Goal: Browse casually: Explore the website without a specific task or goal

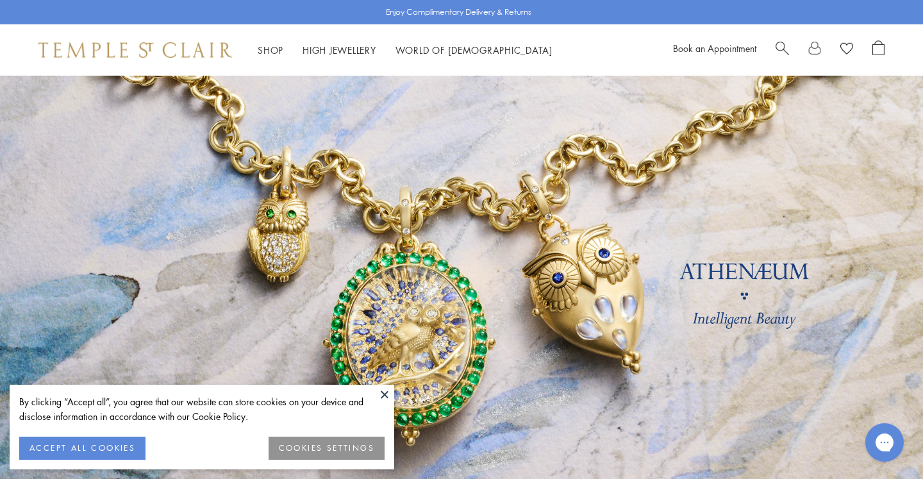
click at [116, 447] on button "ACCEPT ALL COOKIES" at bounding box center [82, 448] width 126 height 23
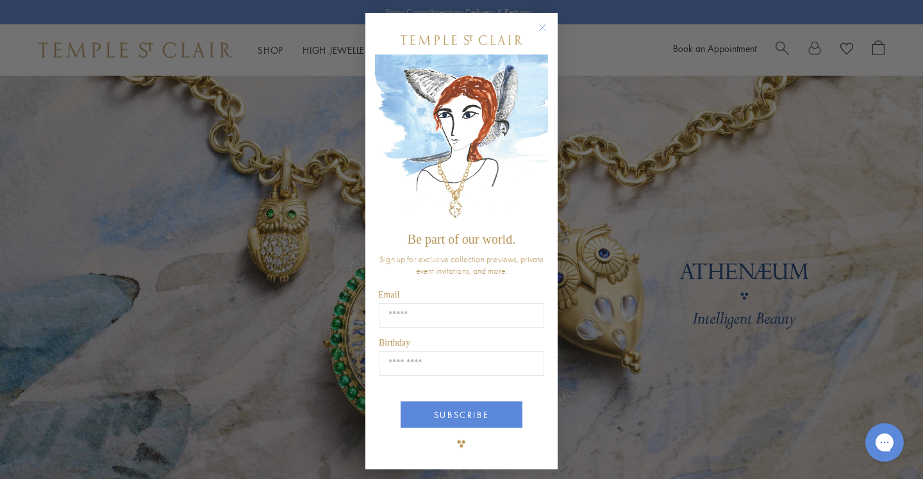
click at [272, 53] on div "Close dialog Be part of our world. Sign up for exclusive collection previews, p…" at bounding box center [461, 239] width 923 height 479
click at [544, 27] on circle "Close dialog" at bounding box center [542, 27] width 15 height 15
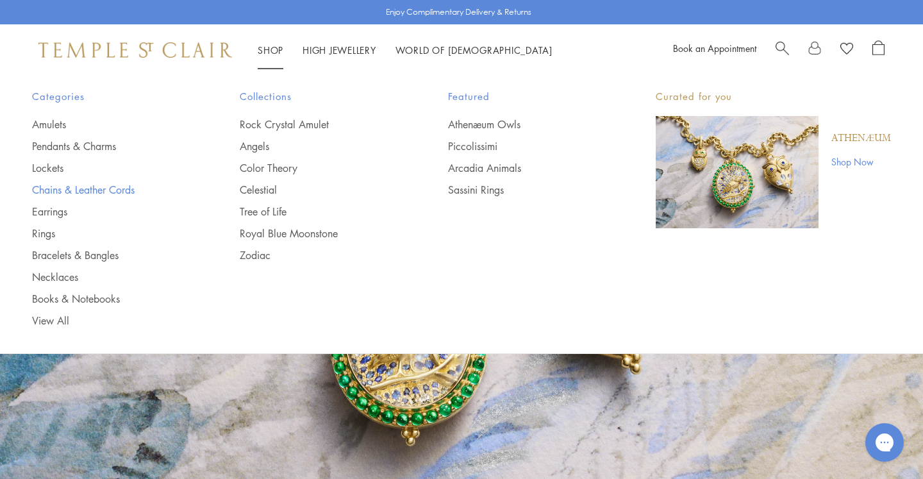
click at [82, 192] on link "Chains & Leather Cords" at bounding box center [110, 190] width 156 height 14
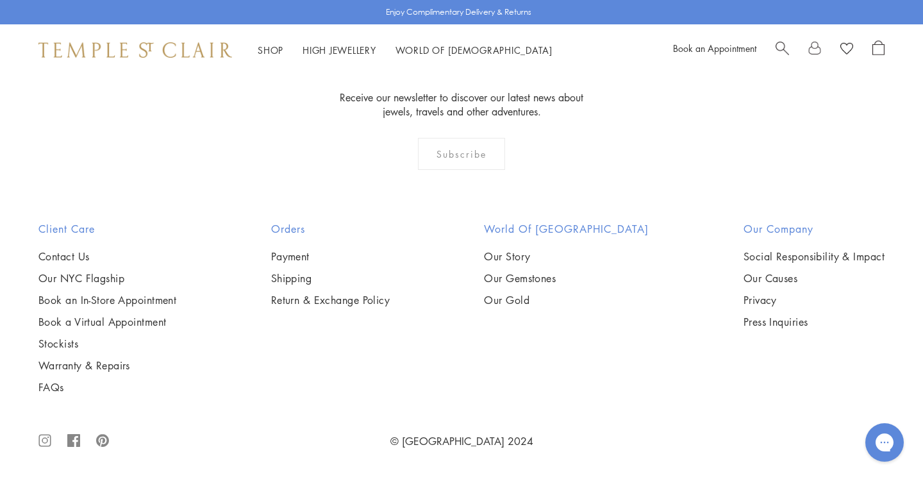
scroll to position [1945, 0]
click at [0, 0] on img at bounding box center [0, 0] width 0 height 0
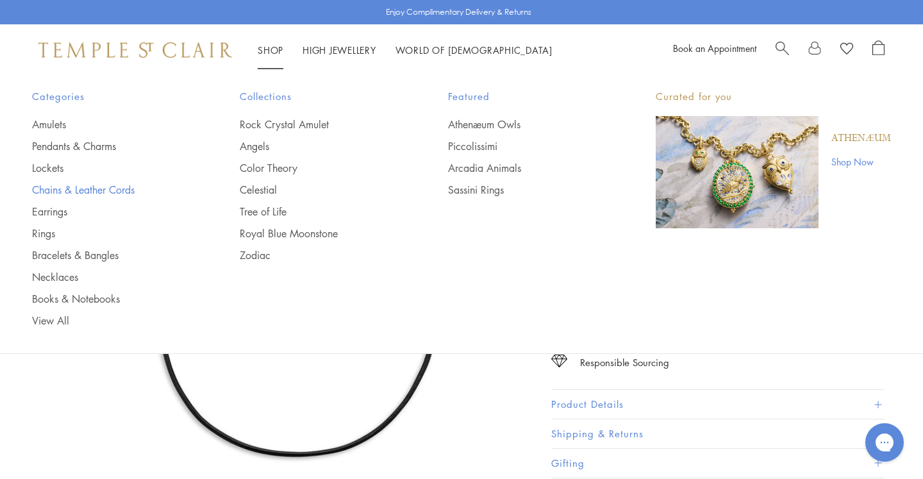
click at [112, 189] on link "Chains & Leather Cords" at bounding box center [110, 190] width 156 height 14
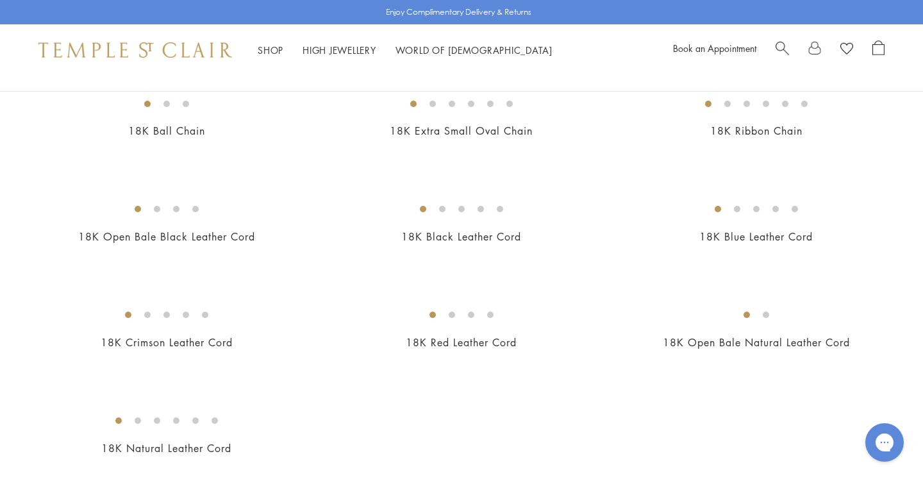
scroll to position [540, 0]
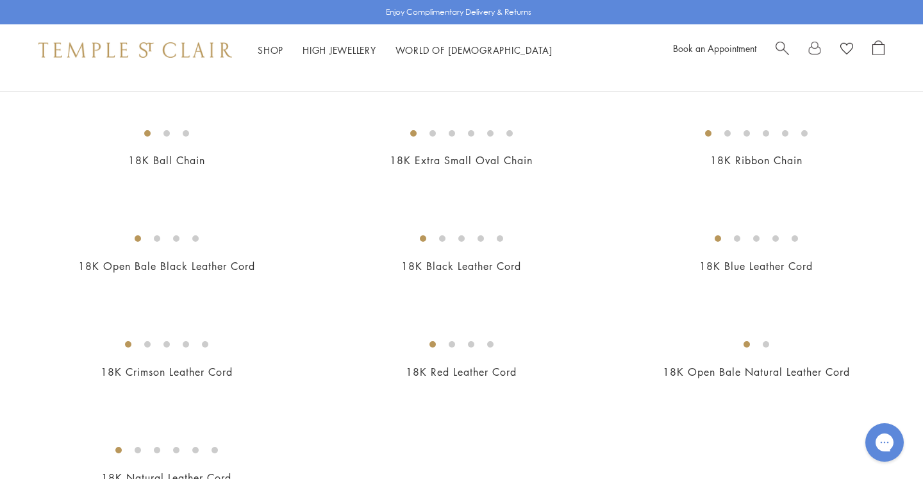
click at [0, 0] on img at bounding box center [0, 0] width 0 height 0
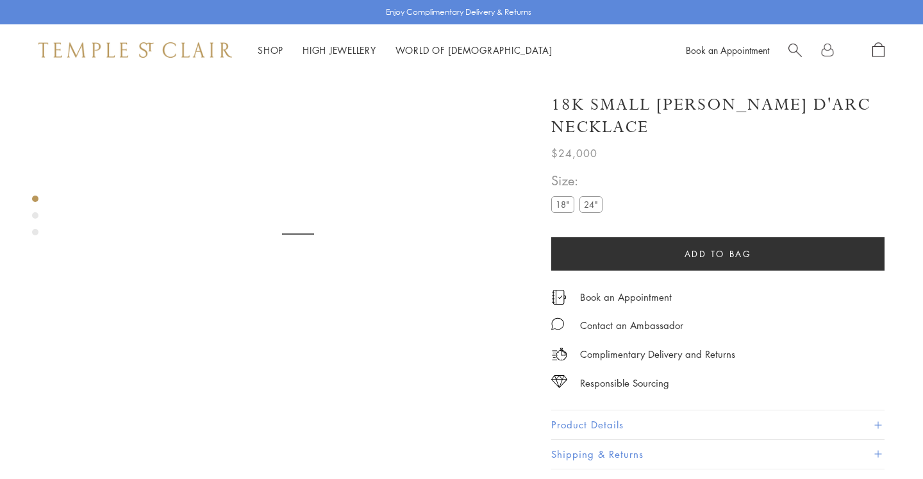
click at [593, 196] on label "24"" at bounding box center [591, 204] width 23 height 16
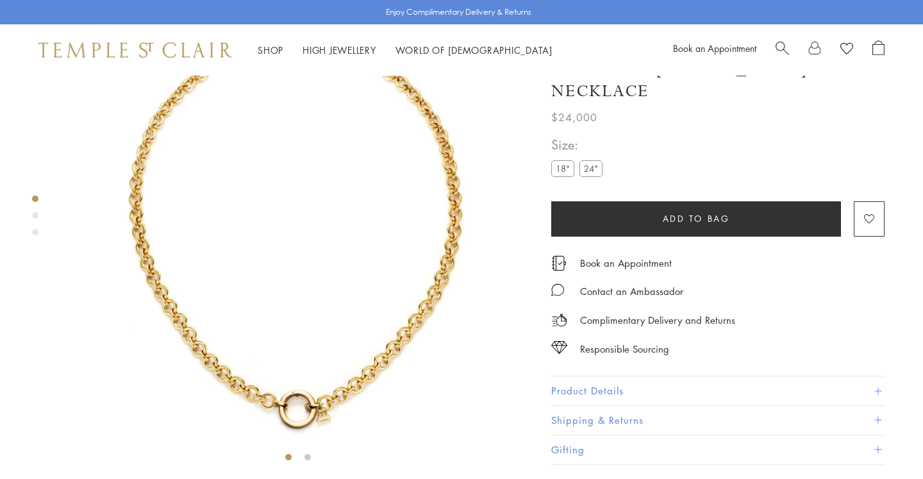
scroll to position [76, 0]
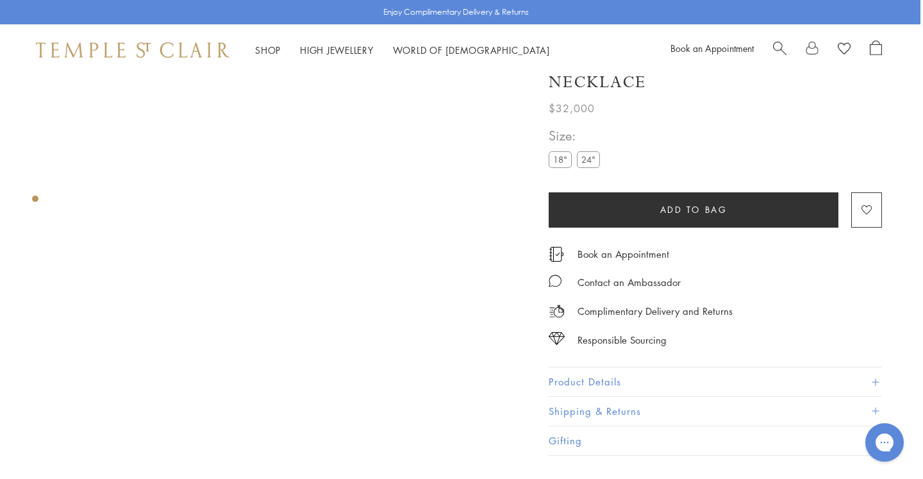
scroll to position [88, 3]
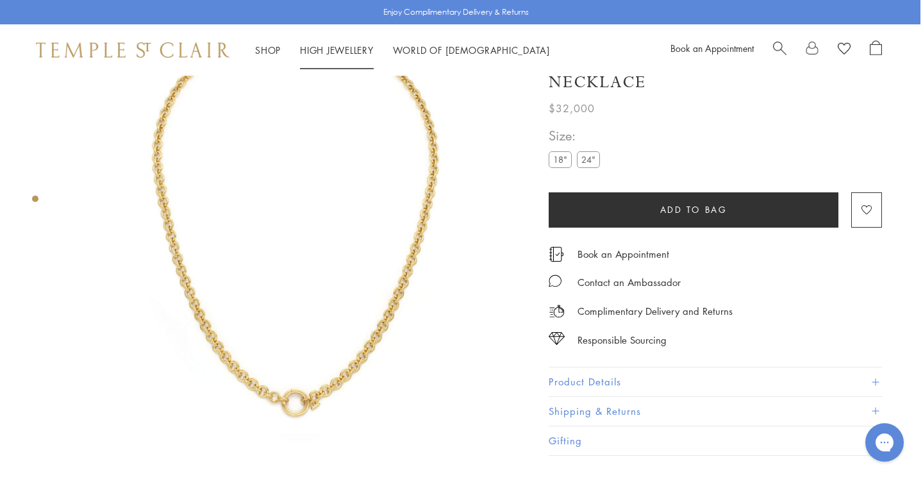
click at [325, 49] on link "High Jewellery High Jewellery" at bounding box center [337, 50] width 74 height 13
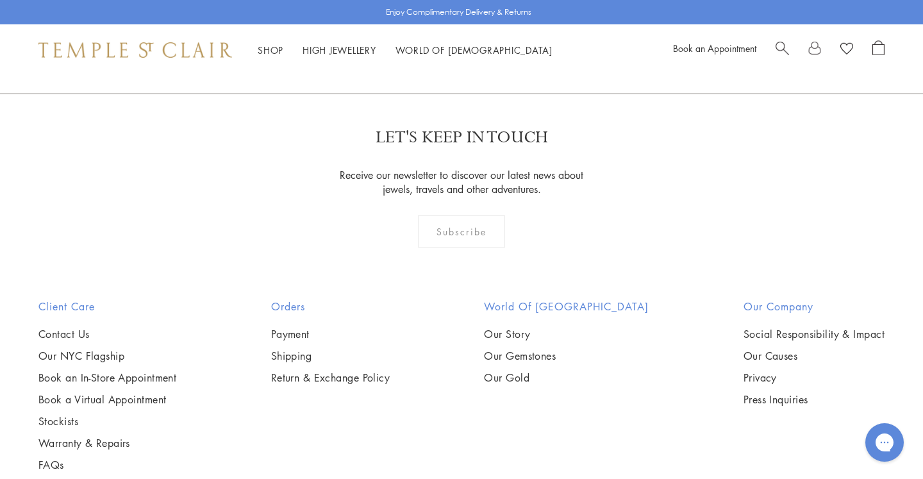
scroll to position [1138, 0]
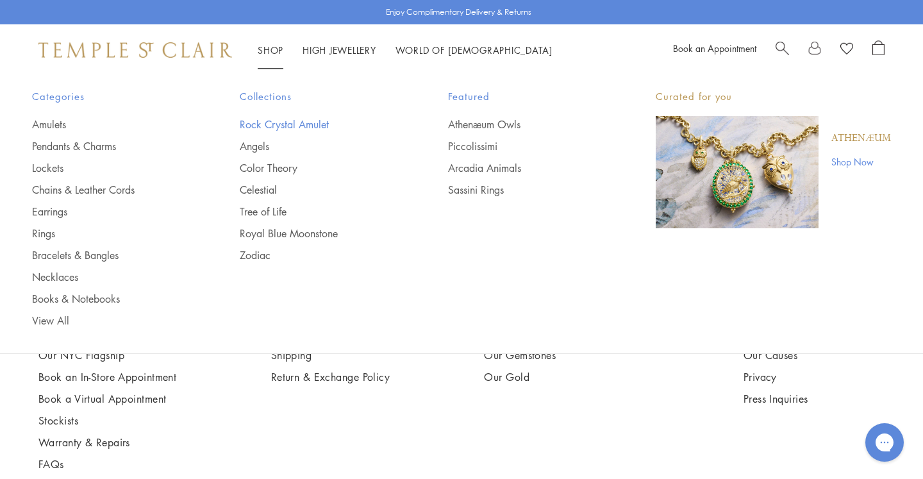
click at [291, 121] on link "Rock Crystal Amulet" at bounding box center [318, 124] width 156 height 14
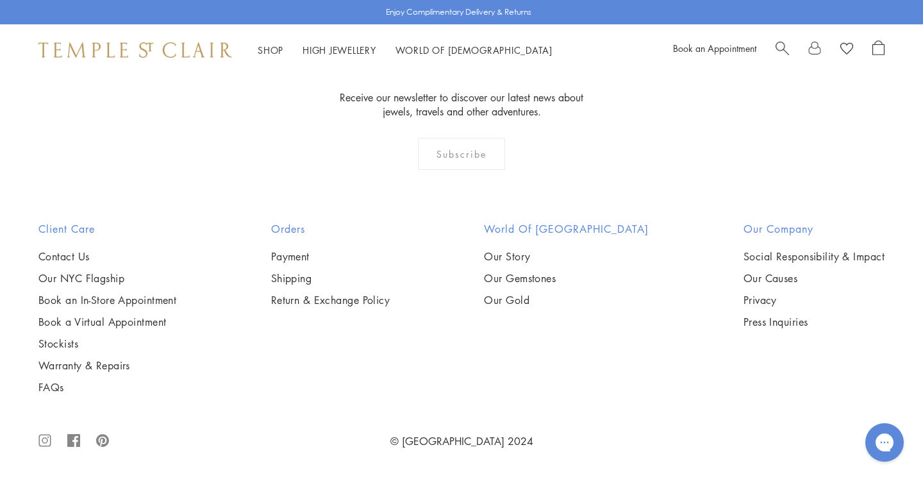
scroll to position [3720, 0]
click at [0, 0] on img at bounding box center [0, 0] width 0 height 0
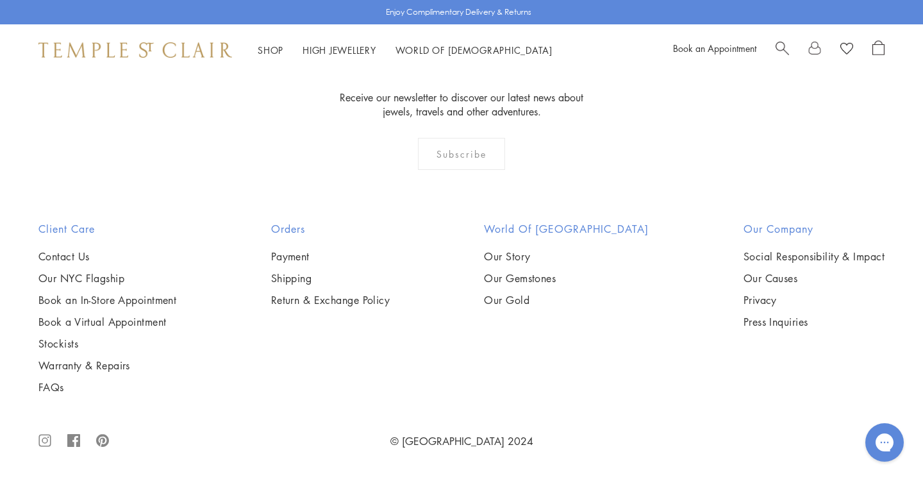
scroll to position [8171, 0]
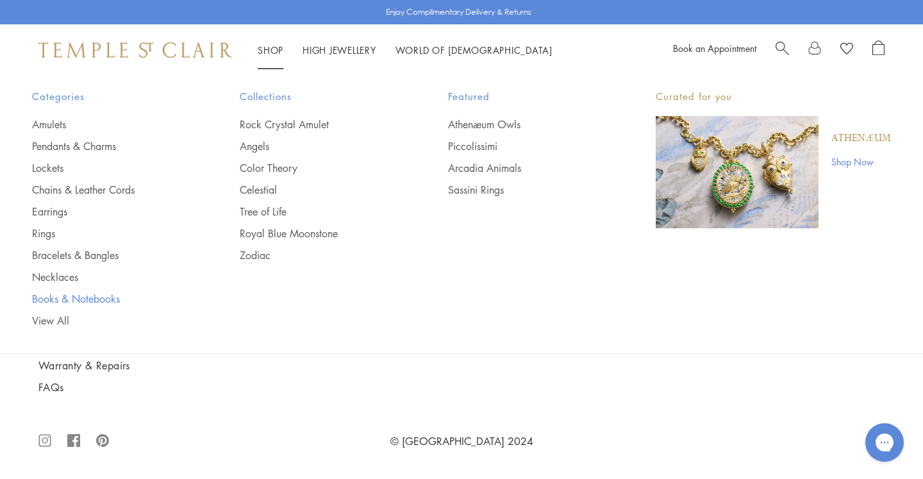
click at [99, 292] on link "Books & Notebooks" at bounding box center [110, 299] width 156 height 14
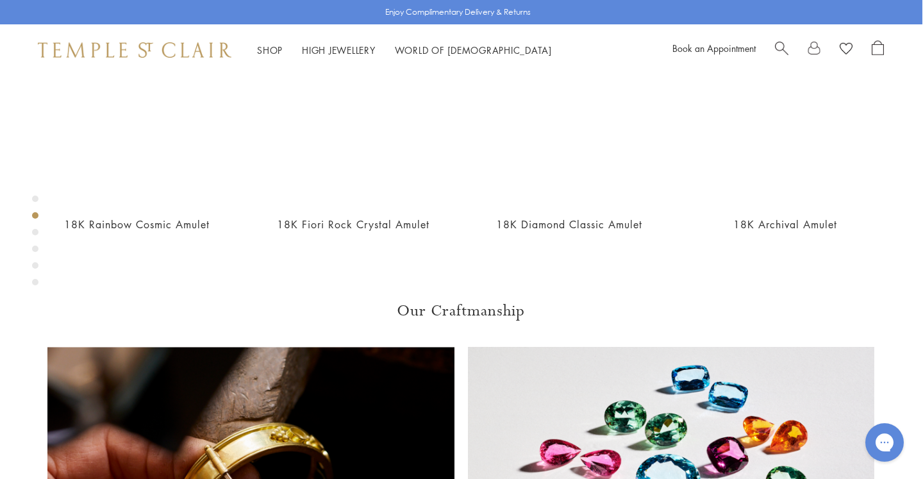
scroll to position [704, 1]
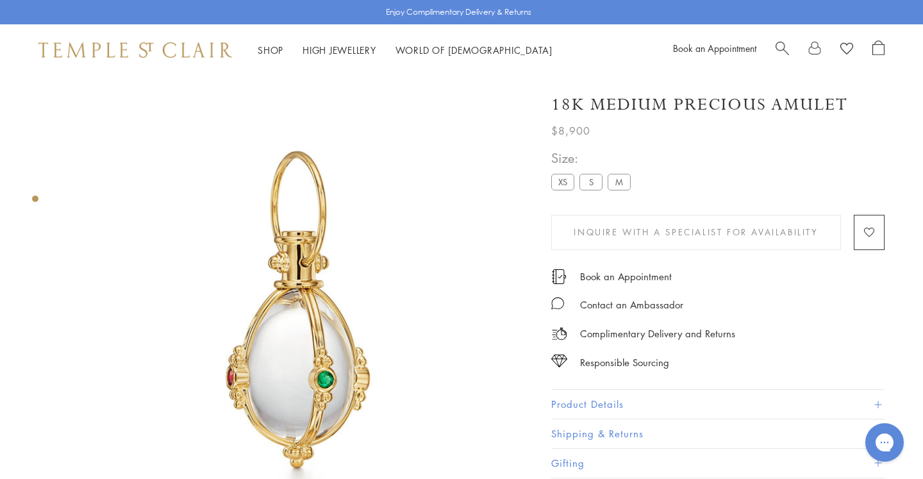
click at [596, 184] on label "S" at bounding box center [591, 182] width 23 height 16
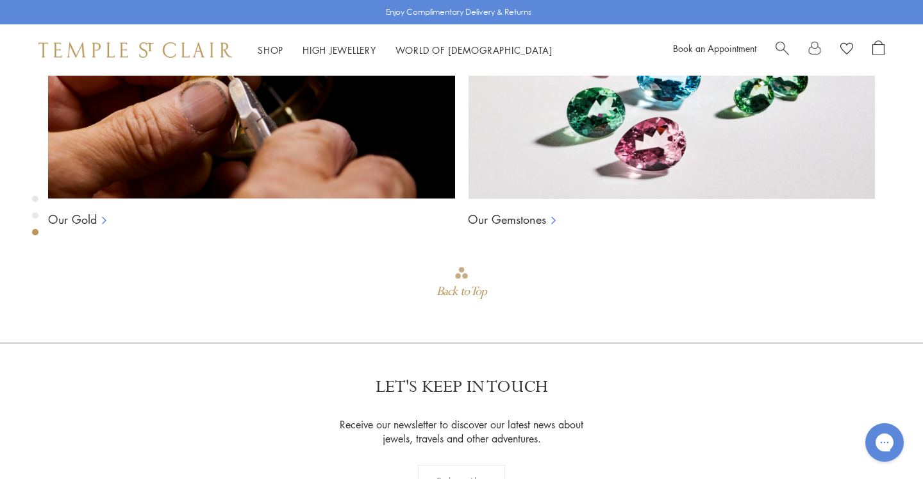
scroll to position [1020, 0]
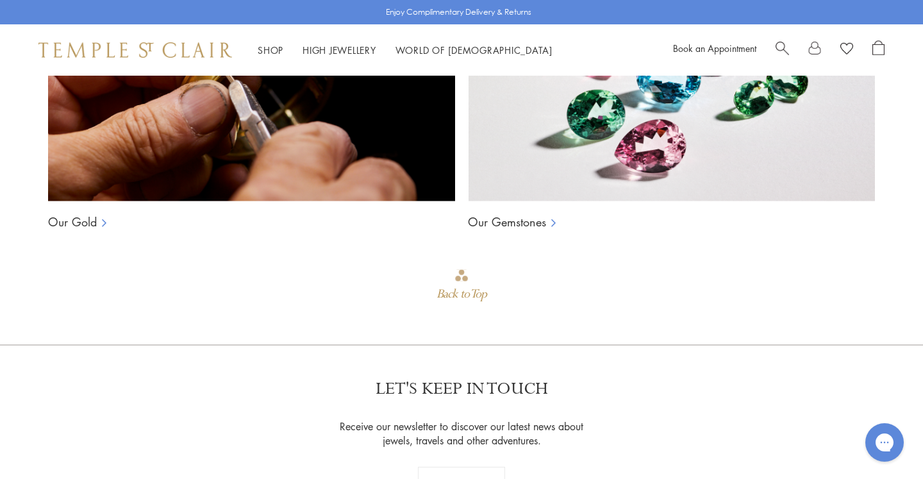
scroll to position [76, 0]
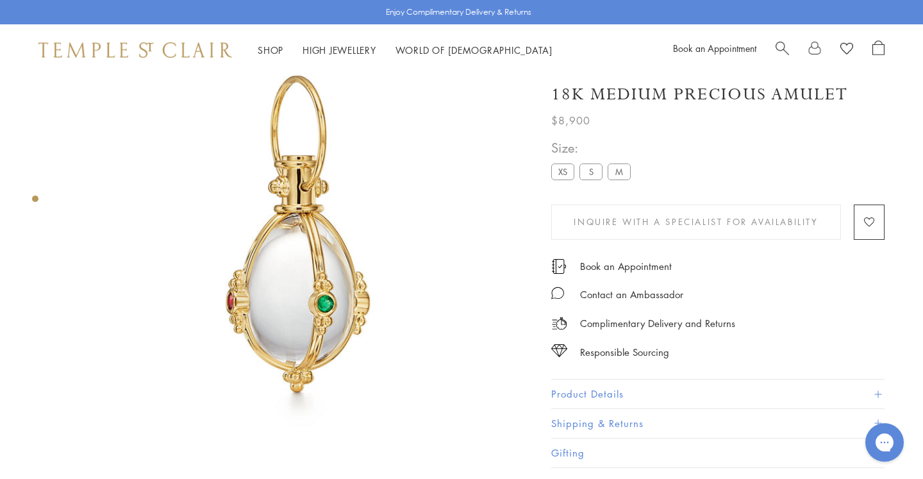
click at [594, 396] on button "Product Details" at bounding box center [717, 394] width 333 height 29
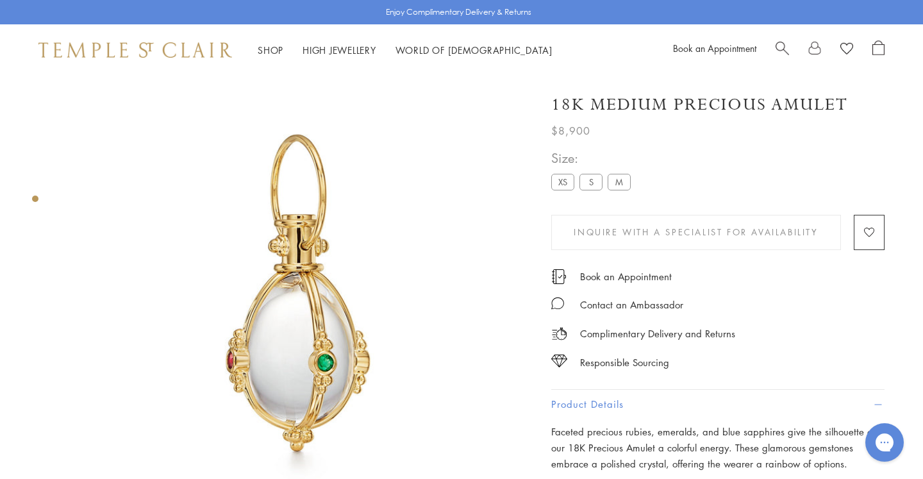
scroll to position [0, 0]
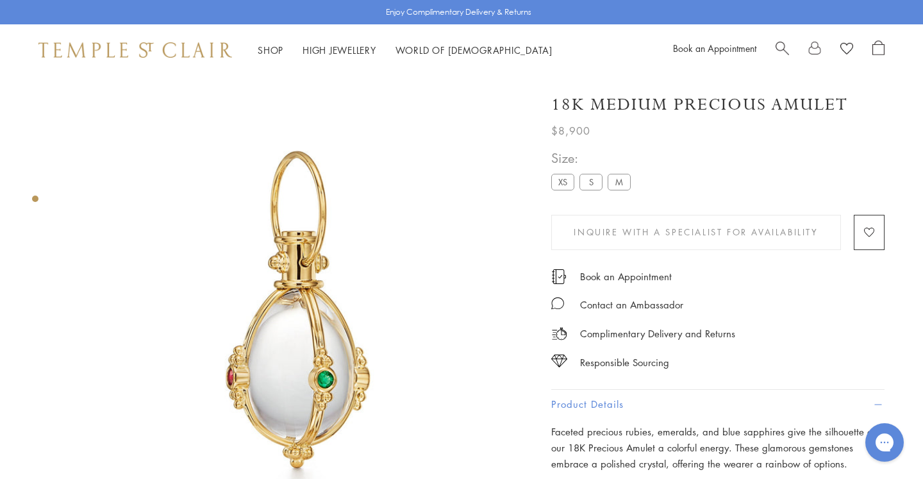
click at [592, 179] on label "S" at bounding box center [591, 182] width 23 height 16
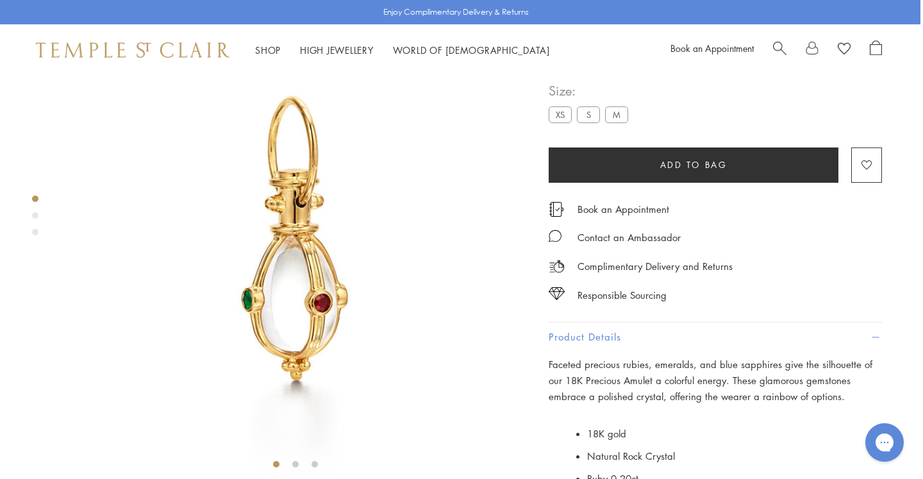
scroll to position [67, 3]
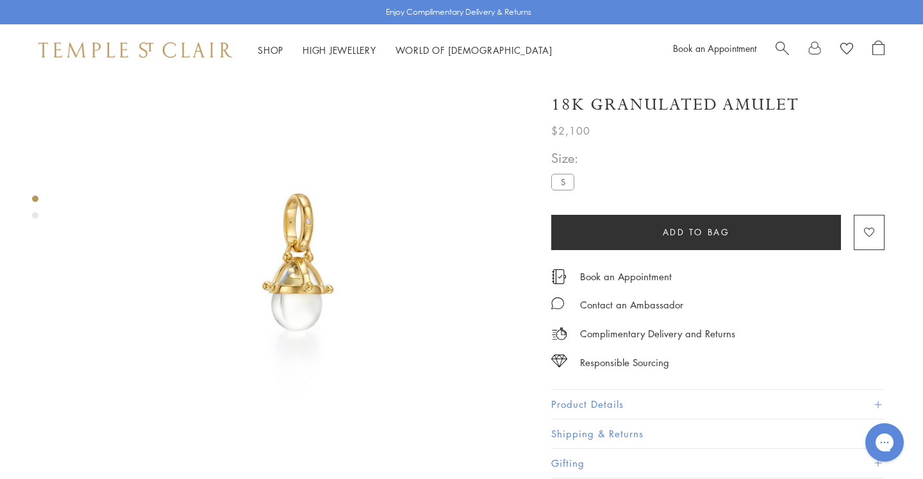
scroll to position [29, 0]
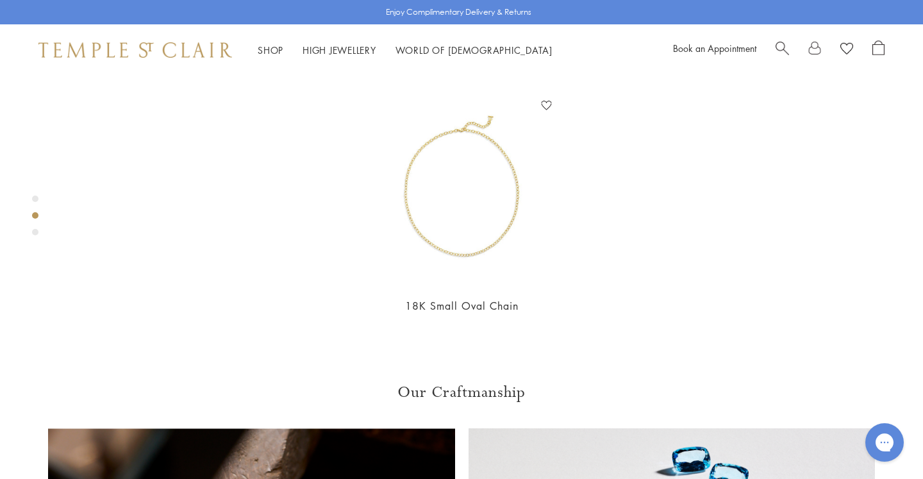
scroll to position [598, 0]
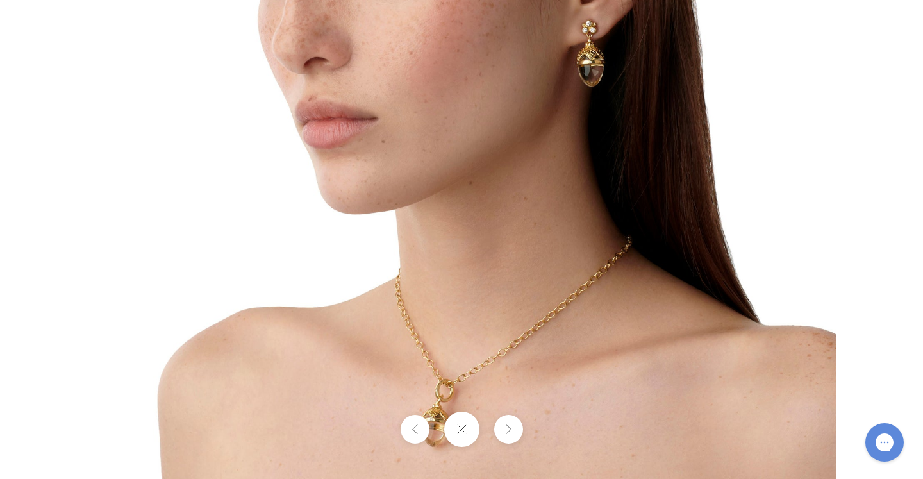
click at [463, 433] on button at bounding box center [461, 429] width 35 height 35
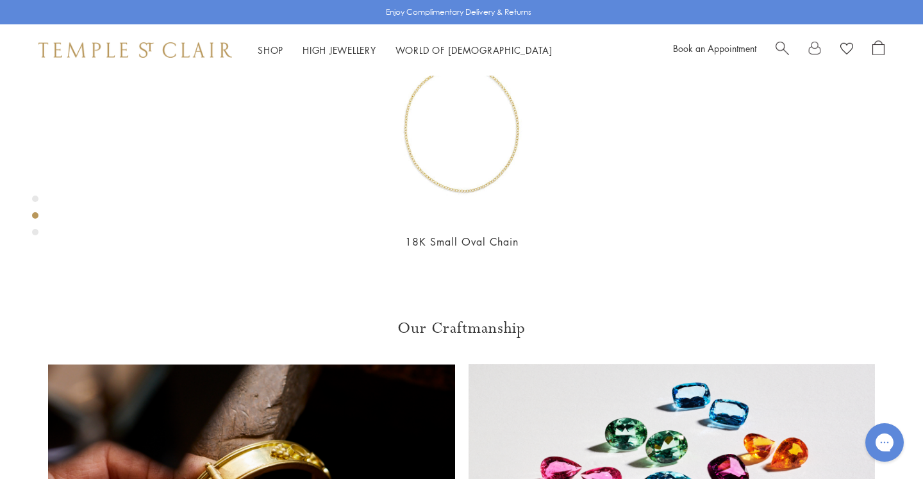
click at [463, 433] on div at bounding box center [461, 239] width 923 height 479
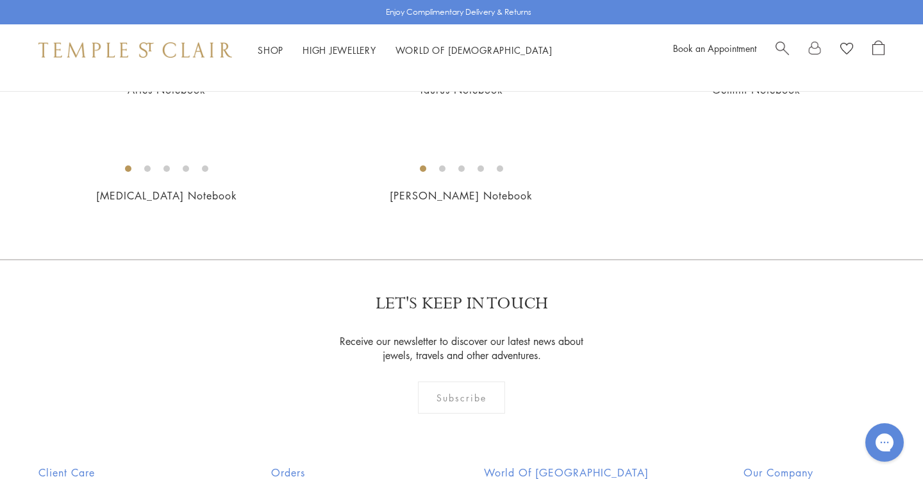
scroll to position [510, 0]
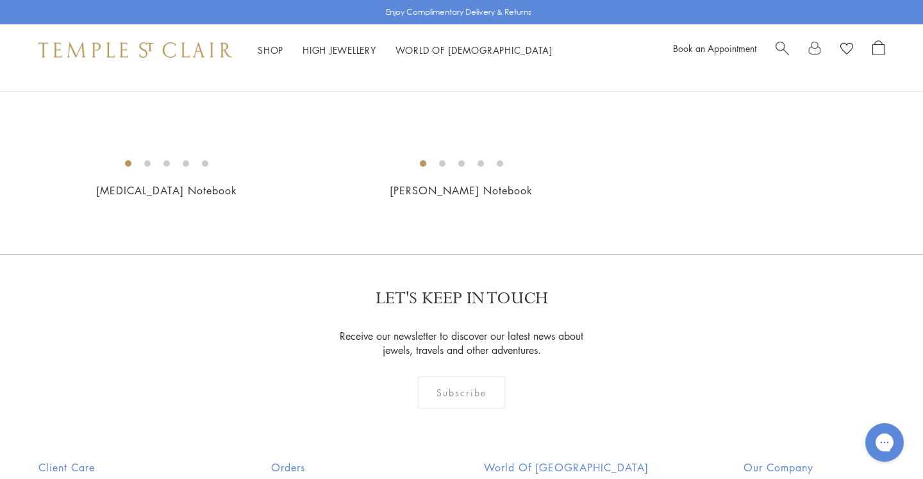
click at [0, 0] on img at bounding box center [0, 0] width 0 height 0
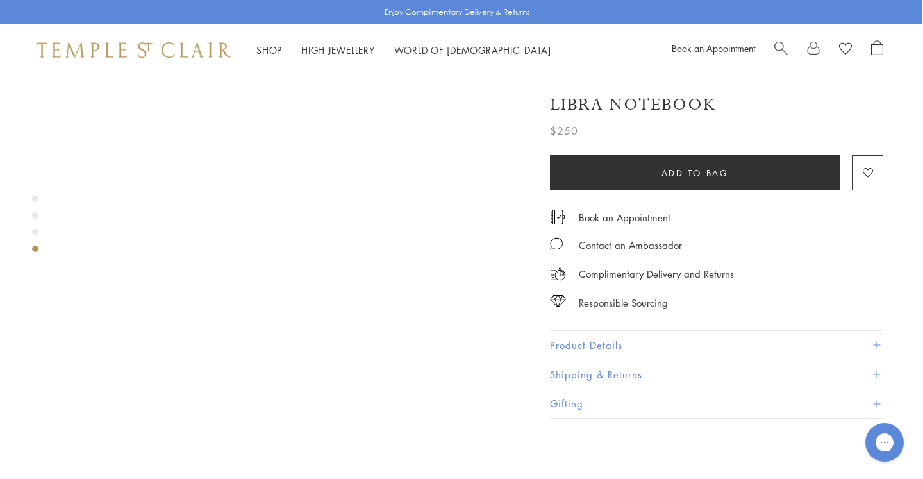
scroll to position [1447, 3]
